Goal: Task Accomplishment & Management: Manage account settings

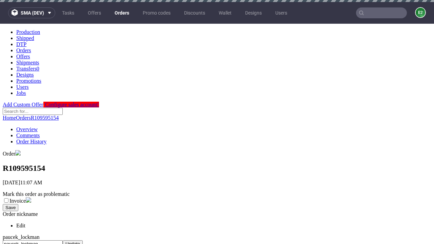
scroll to position [280, 0]
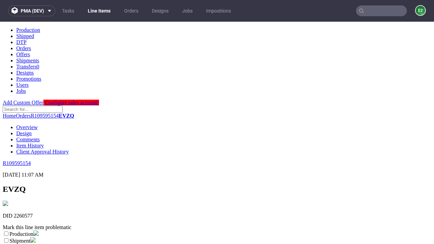
scroll to position [119, 0]
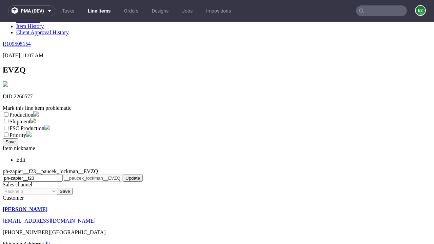
select select "dtp_ca_needed"
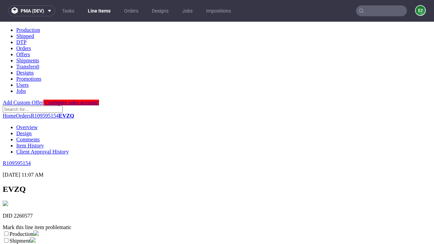
scroll to position [0, 0]
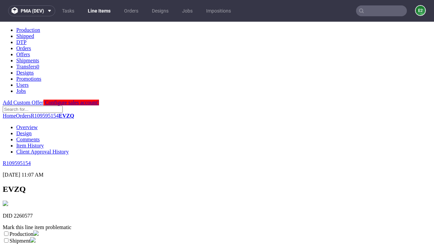
checkbox input "true"
